Goal: Check status: Check status

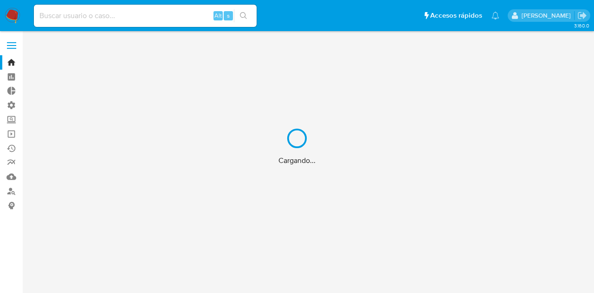
click at [111, 12] on div "Cargando..." at bounding box center [297, 146] width 594 height 293
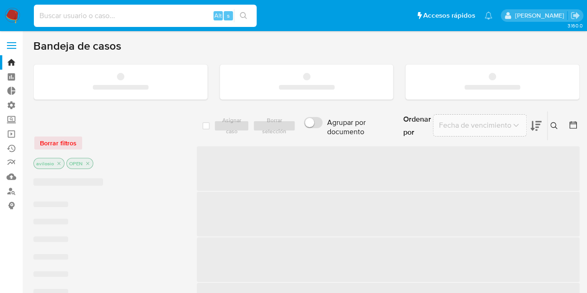
click at [111, 13] on input at bounding box center [145, 16] width 223 height 12
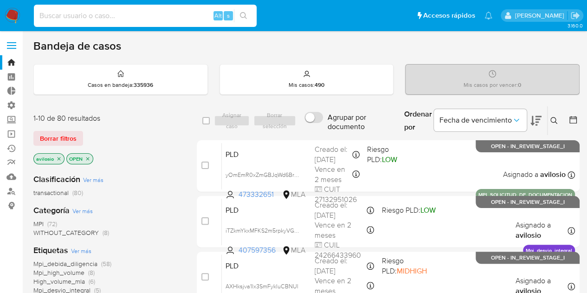
paste input "758521932"
type input "758521932"
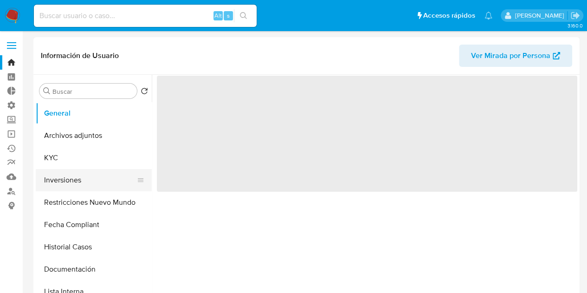
click at [55, 181] on button "Inversiones" at bounding box center [90, 180] width 109 height 22
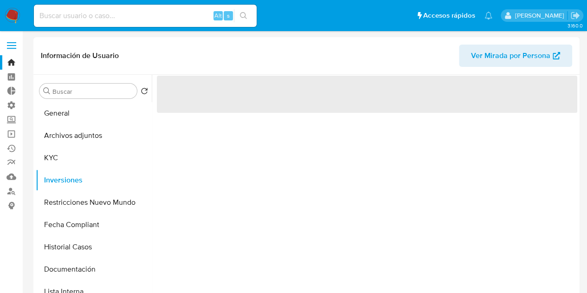
select select "10"
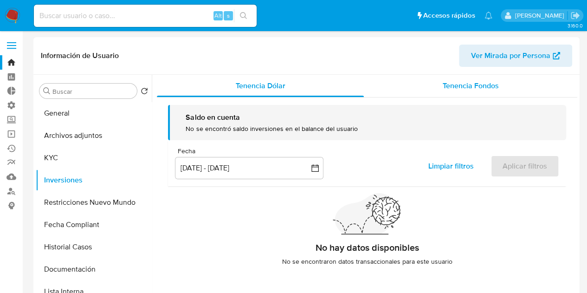
click at [478, 83] on span "Tenencia Fondos" at bounding box center [471, 85] width 56 height 11
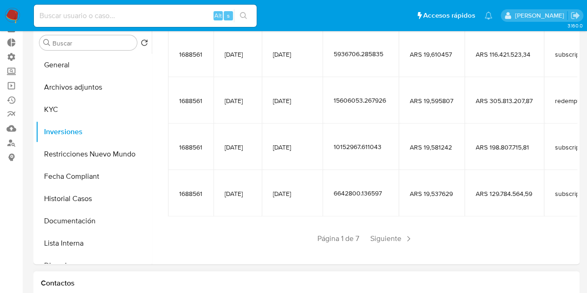
scroll to position [93, 0]
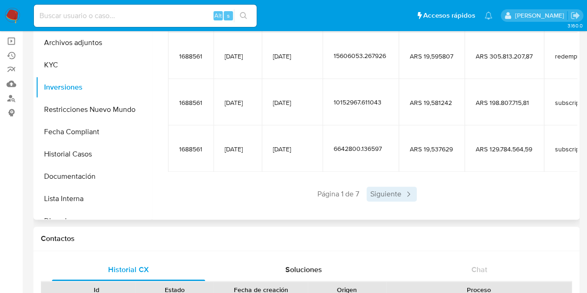
click at [395, 188] on span "Siguiente" at bounding box center [392, 194] width 50 height 15
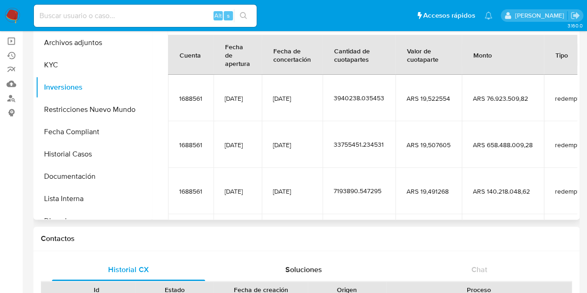
scroll to position [66, 0]
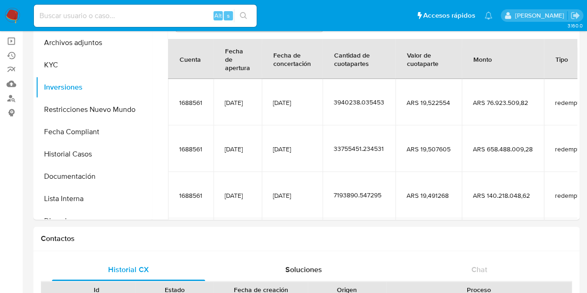
drag, startPoint x: 184, startPoint y: 280, endPoint x: 380, endPoint y: 223, distance: 203.8
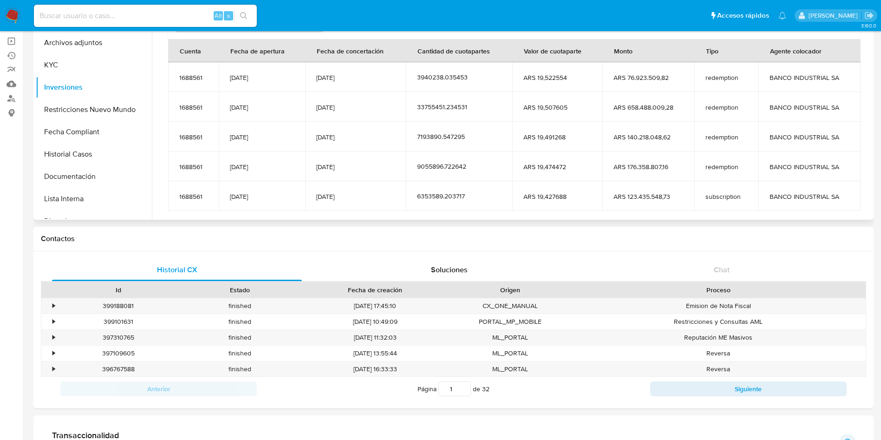
scroll to position [0, 0]
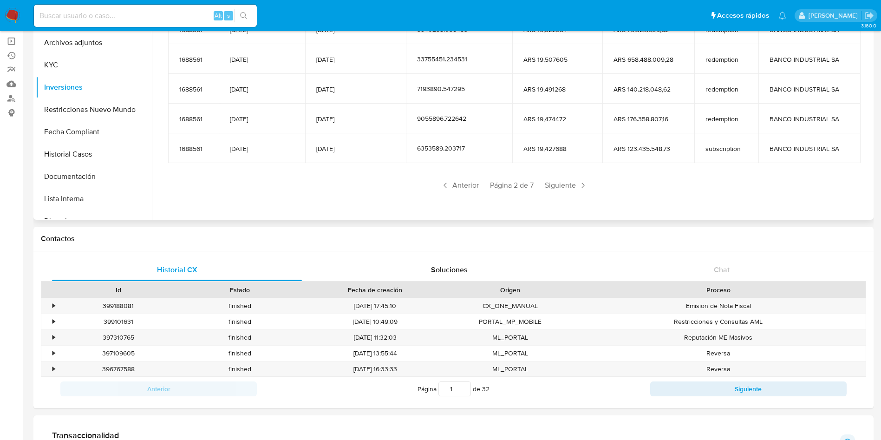
click at [557, 195] on div "Saldo en cuenta Total : ARS $0,00 USD Cambiar entre moneda local y USD Fecha in…" at bounding box center [514, 52] width 714 height 325
click at [560, 191] on span "Siguiente" at bounding box center [566, 185] width 50 height 15
click at [566, 189] on span "Siguiente" at bounding box center [566, 185] width 50 height 15
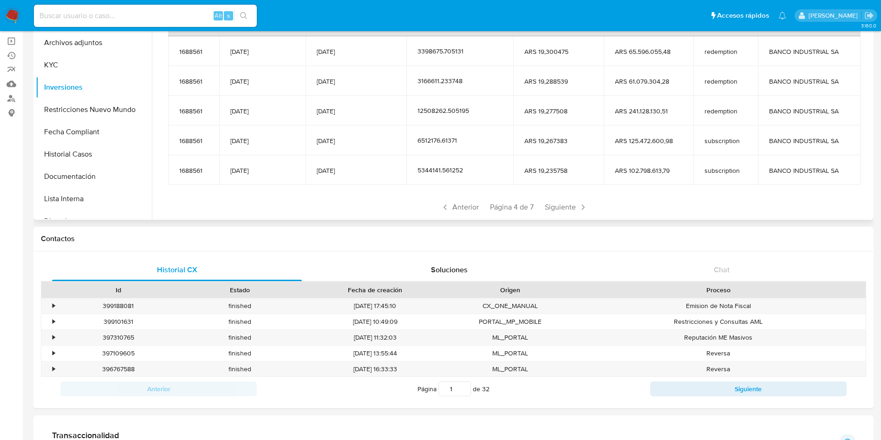
scroll to position [114, 0]
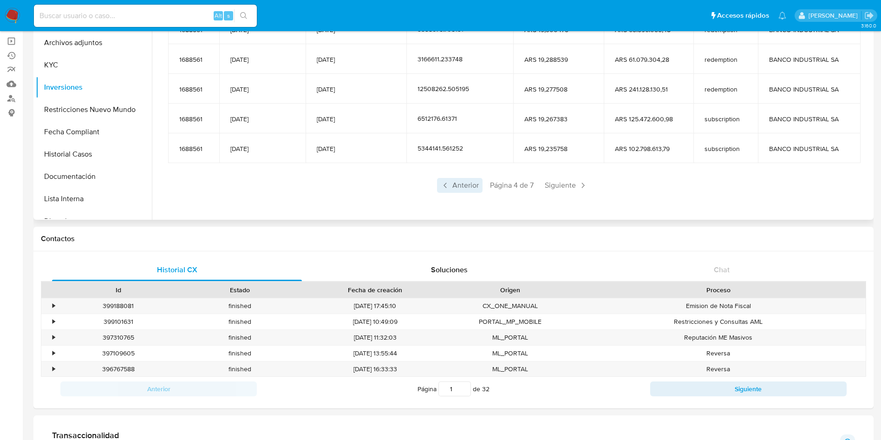
click at [455, 189] on span "Anterior" at bounding box center [460, 185] width 46 height 15
click at [459, 188] on span "Anterior" at bounding box center [460, 185] width 46 height 15
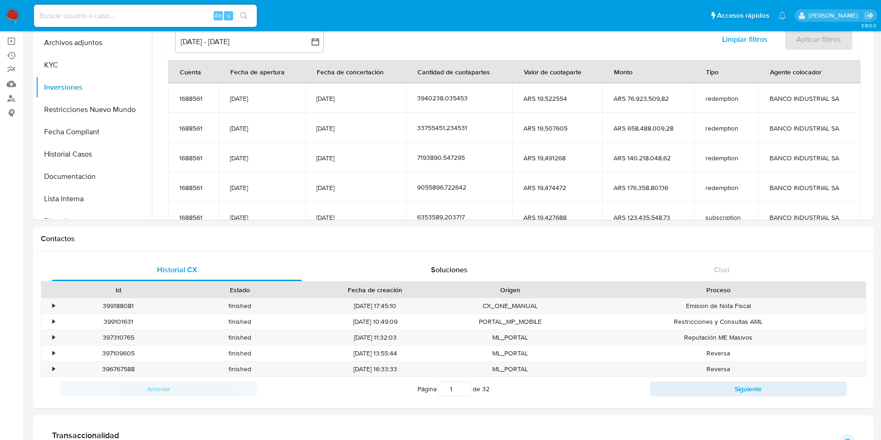
scroll to position [0, 0]
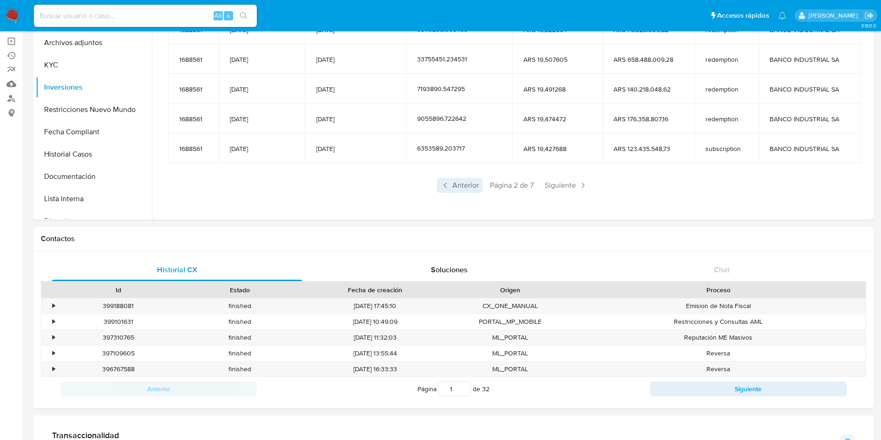
click at [449, 187] on span "Anterior" at bounding box center [460, 185] width 46 height 15
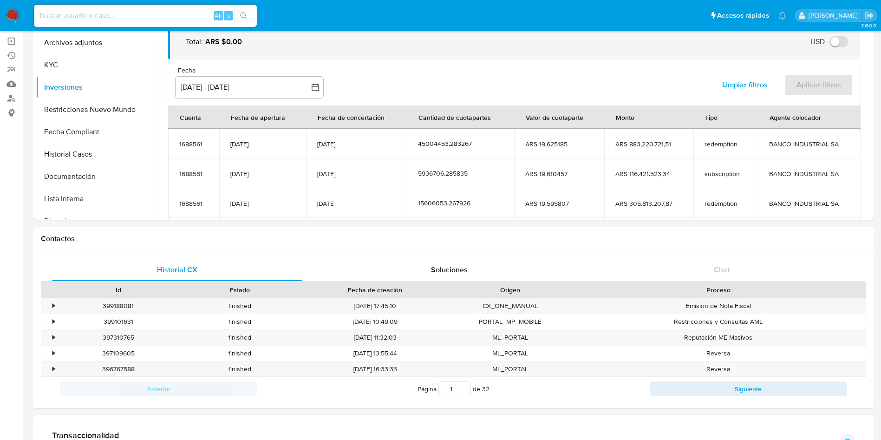
scroll to position [114, 0]
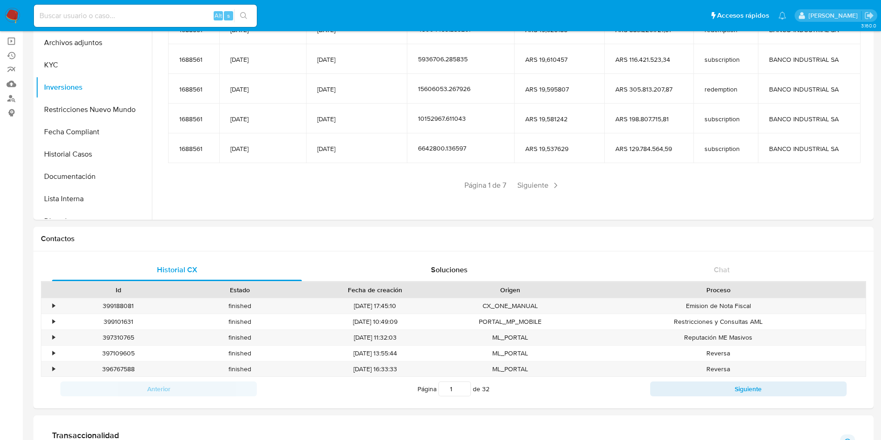
click at [468, 181] on span "Página 1 de 7" at bounding box center [485, 185] width 42 height 10
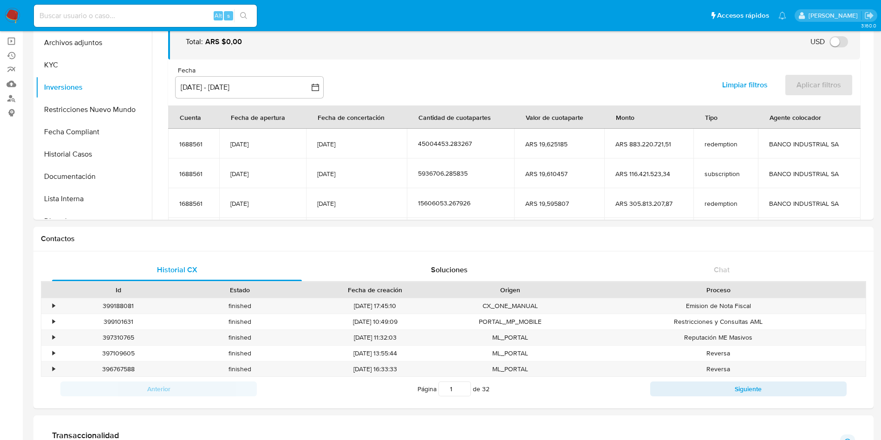
click at [136, 11] on input at bounding box center [145, 16] width 223 height 12
paste input "758521932"
type input "758521932"
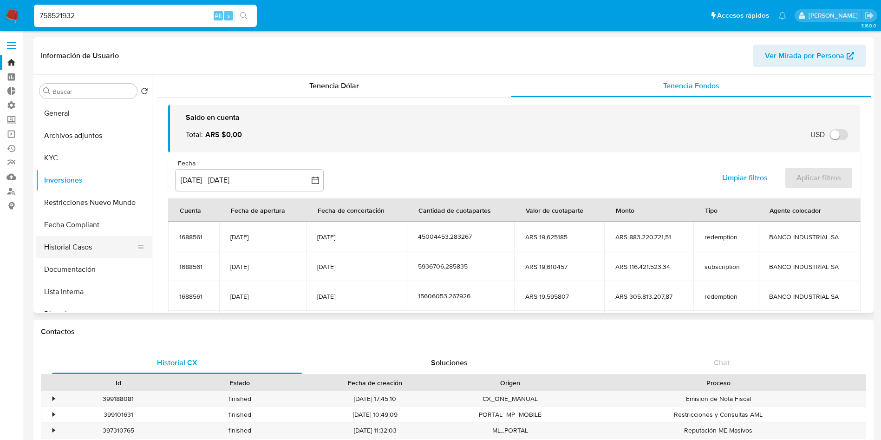
click at [64, 250] on button "Historial Casos" at bounding box center [90, 247] width 109 height 22
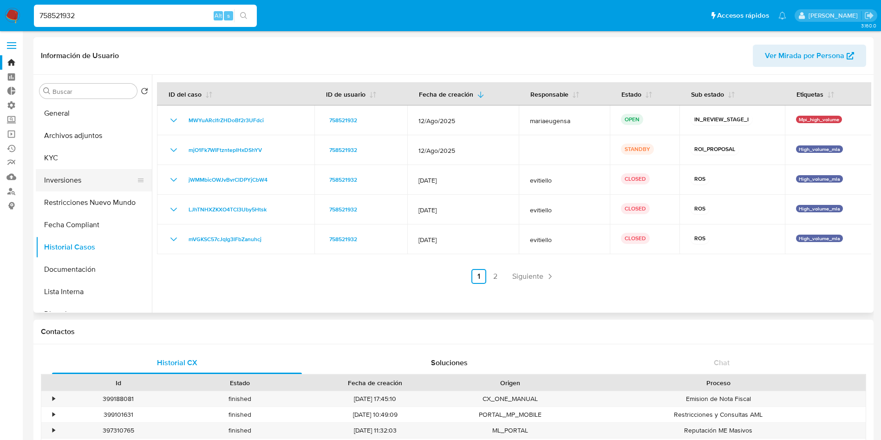
click at [85, 179] on button "Inversiones" at bounding box center [90, 180] width 109 height 22
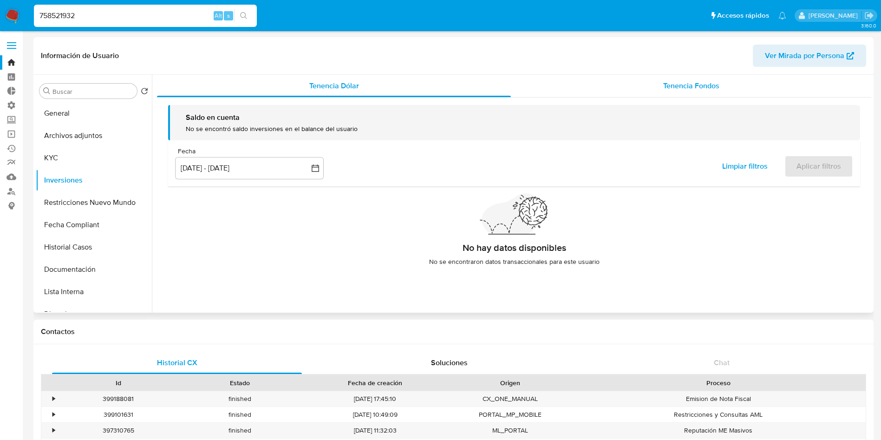
click at [594, 93] on div "Tenencia Fondos" at bounding box center [691, 86] width 360 height 22
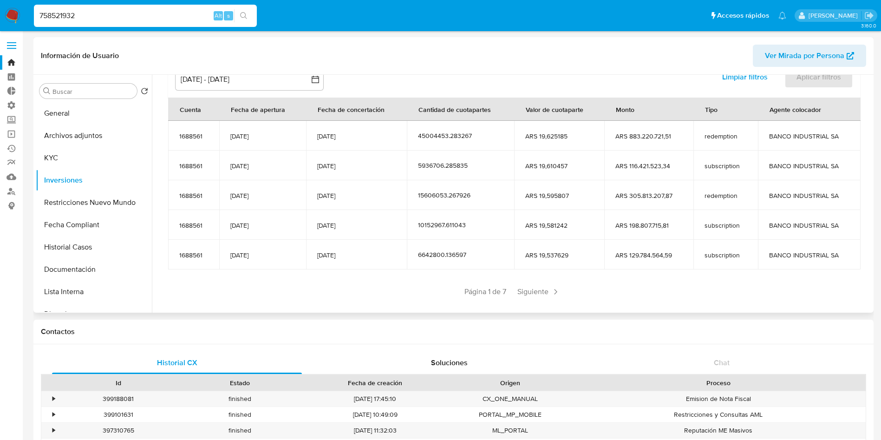
scroll to position [114, 0]
